Goal: Task Accomplishment & Management: Complete application form

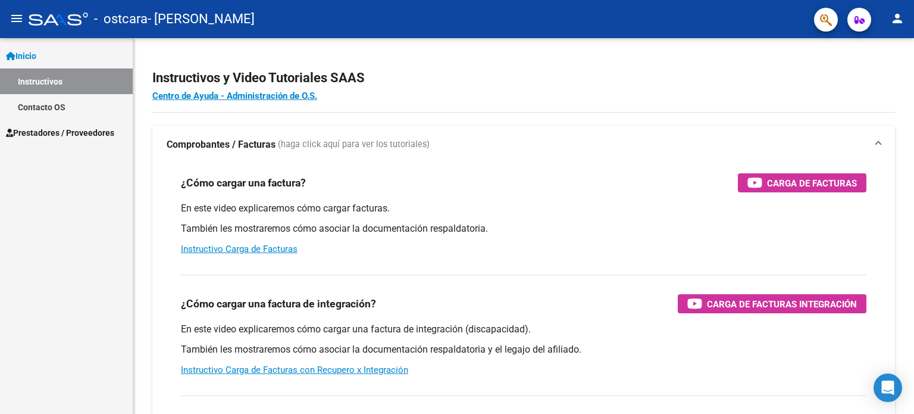
click at [40, 129] on span "Prestadores / Proveedores" at bounding box center [60, 132] width 108 height 13
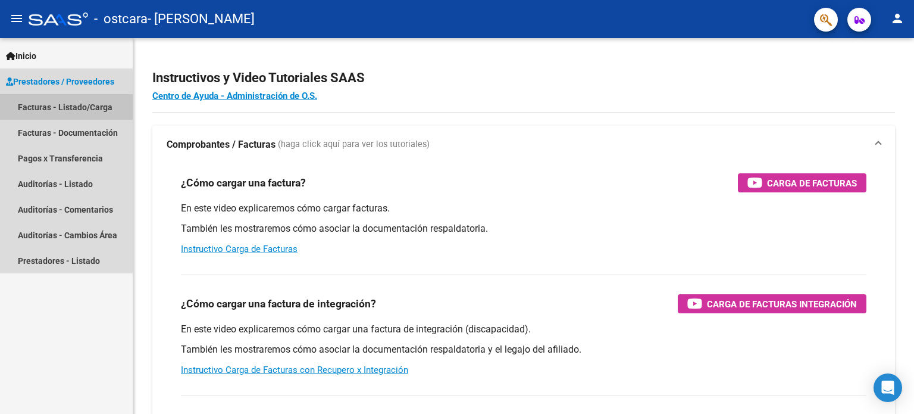
click at [43, 111] on link "Facturas - Listado/Carga" at bounding box center [66, 107] width 133 height 26
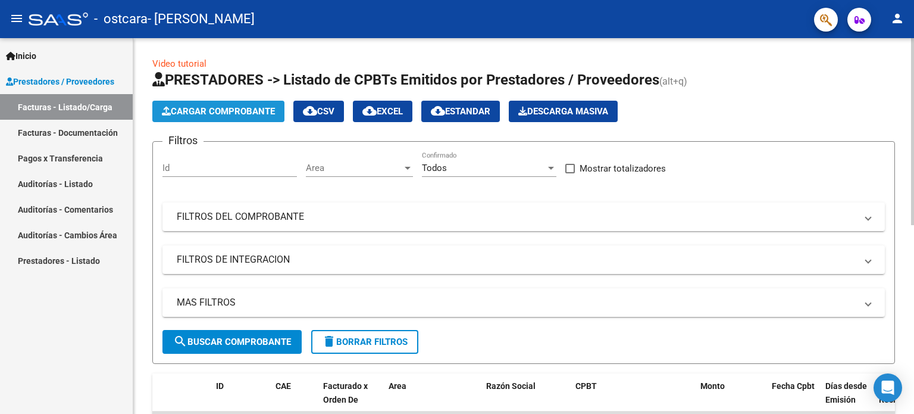
click at [233, 109] on span "Cargar Comprobante" at bounding box center [218, 111] width 113 height 11
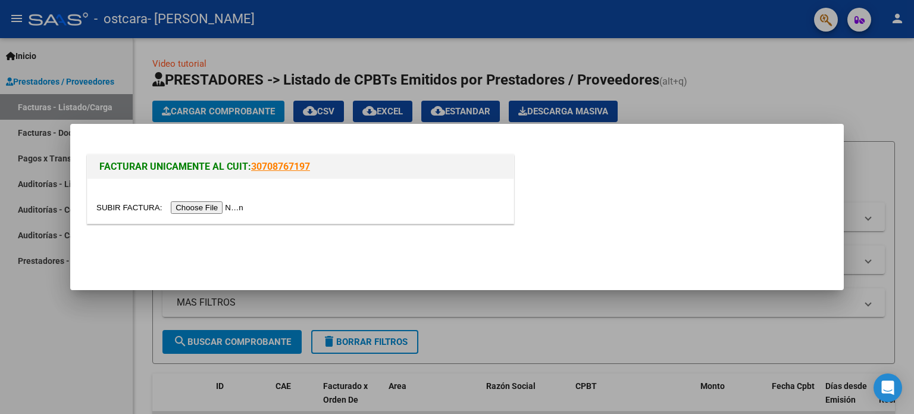
click at [242, 206] on input "file" at bounding box center [171, 207] width 151 height 12
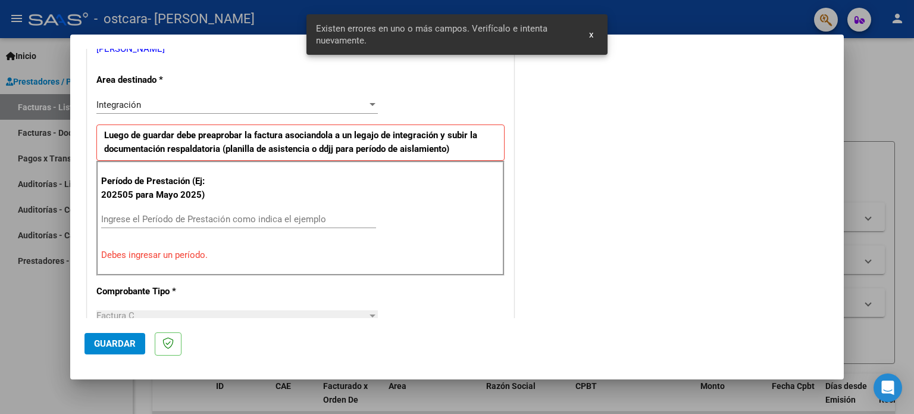
scroll to position [278, 0]
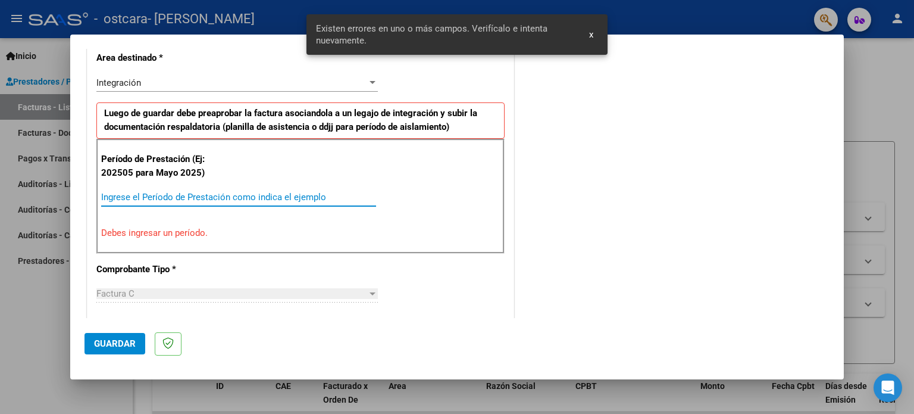
click at [191, 194] on input "Ingrese el Período de Prestación como indica el ejemplo" at bounding box center [238, 197] width 275 height 11
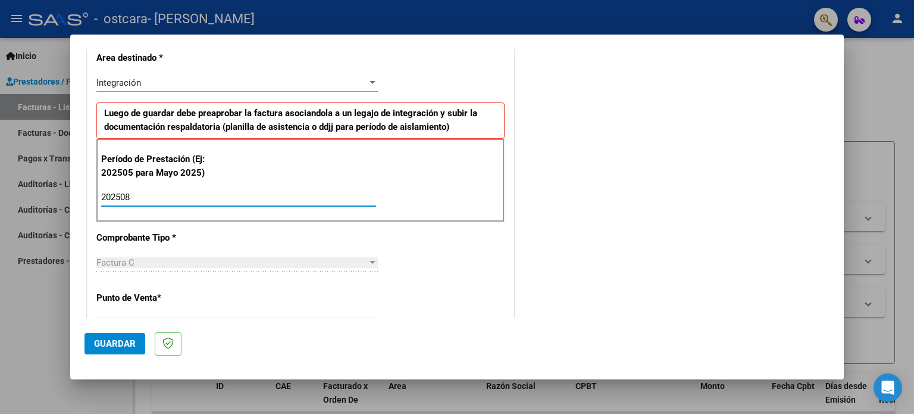
type input "202508"
click at [105, 350] on button "Guardar" at bounding box center [114, 343] width 61 height 21
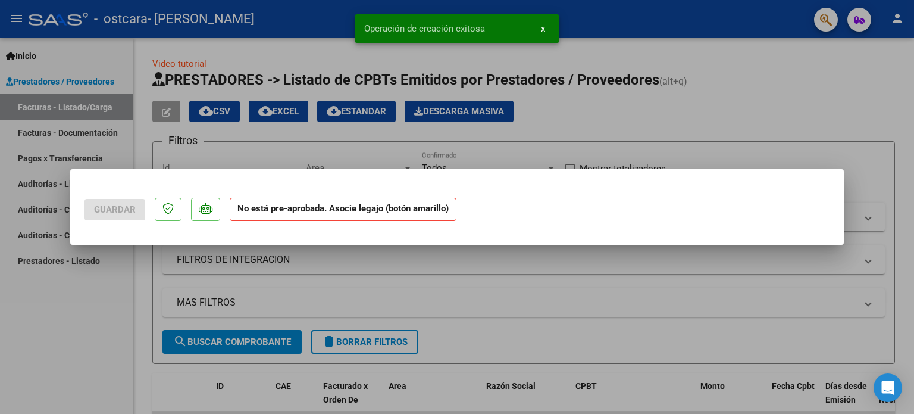
scroll to position [0, 0]
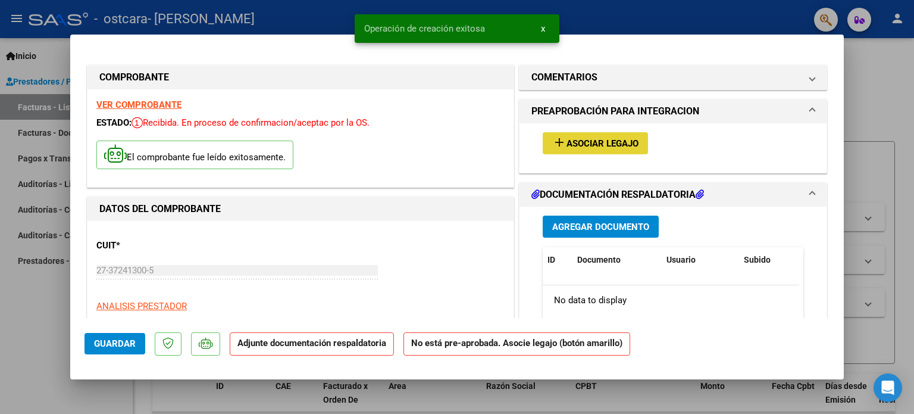
click at [625, 147] on span "Asociar Legajo" at bounding box center [602, 143] width 72 height 11
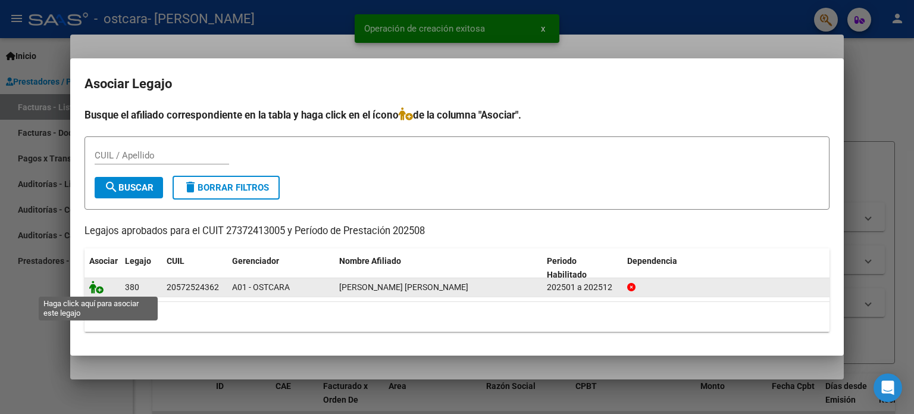
click at [99, 289] on icon at bounding box center [96, 286] width 14 height 13
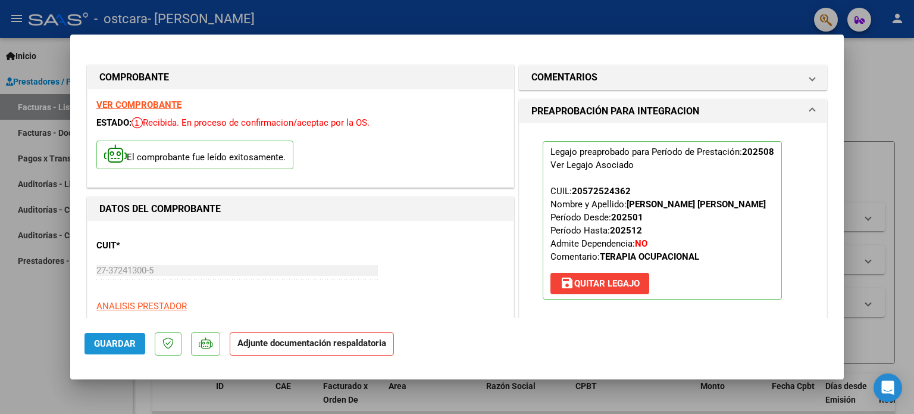
click at [105, 347] on span "Guardar" at bounding box center [115, 343] width 42 height 11
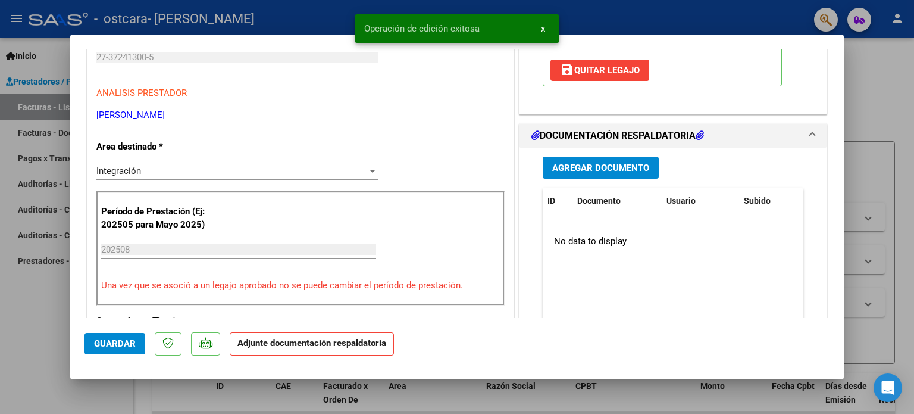
scroll to position [227, 0]
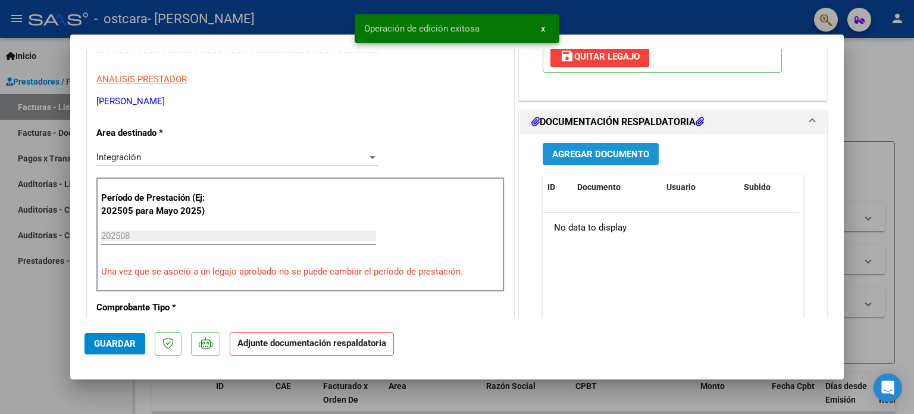
click at [609, 155] on span "Agregar Documento" at bounding box center [600, 154] width 97 height 11
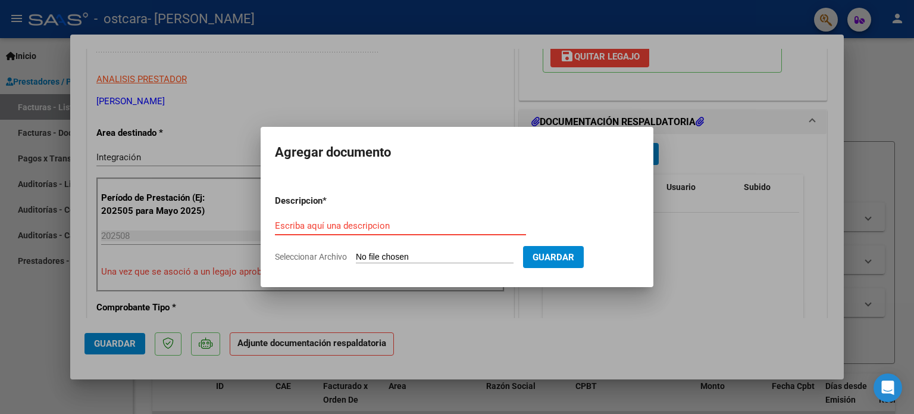
click at [406, 227] on input "Escriba aquí una descripcion" at bounding box center [400, 225] width 251 height 11
type input "Planilla asistencia"
click at [456, 258] on input "Seleccionar Archivo" at bounding box center [435, 257] width 158 height 11
type input "C:\fakepath\CamScanner [DATE] 19.46.pdf"
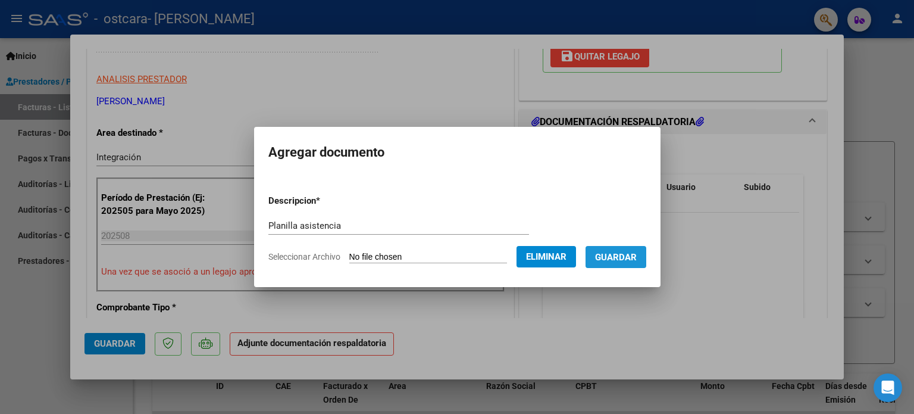
click at [631, 264] on button "Guardar" at bounding box center [616, 257] width 61 height 22
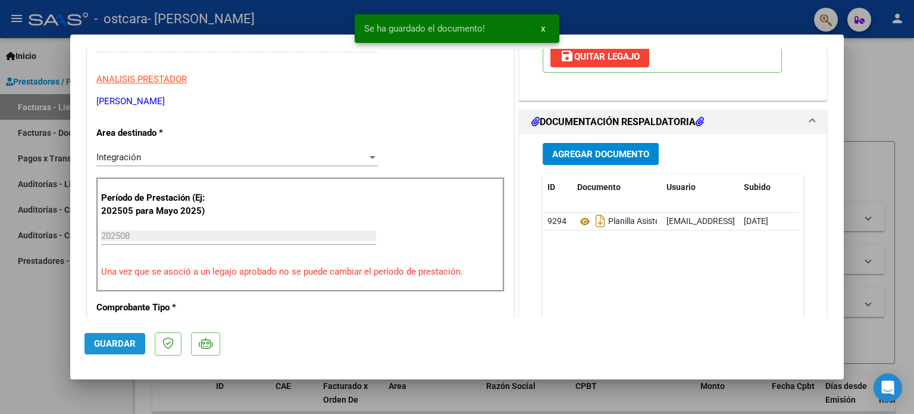
click at [95, 346] on span "Guardar" at bounding box center [115, 343] width 42 height 11
click at [32, 349] on div at bounding box center [457, 207] width 914 height 414
type input "$ 0,00"
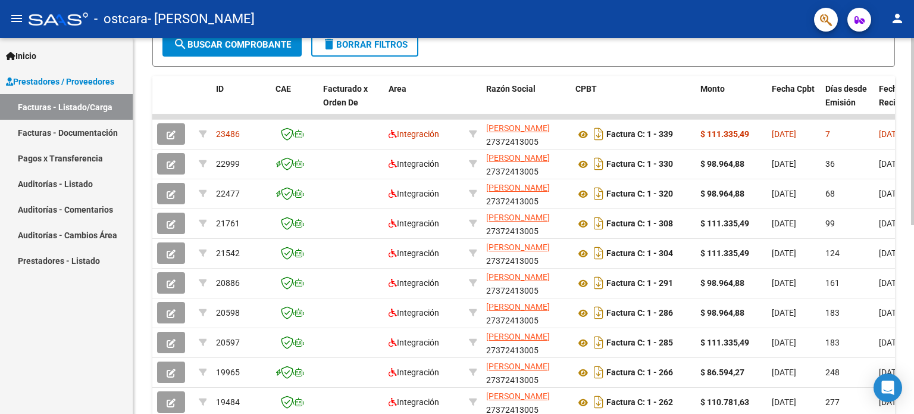
scroll to position [325, 0]
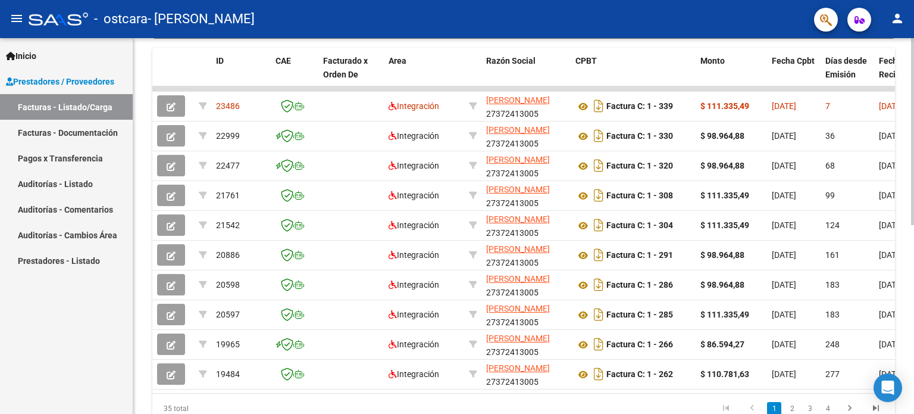
click at [913, 258] on div at bounding box center [912, 296] width 3 height 187
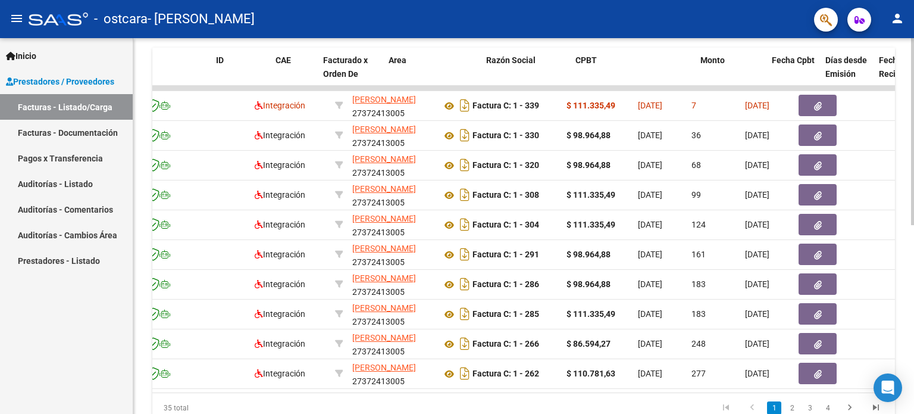
scroll to position [0, 0]
